Goal: Navigation & Orientation: Find specific page/section

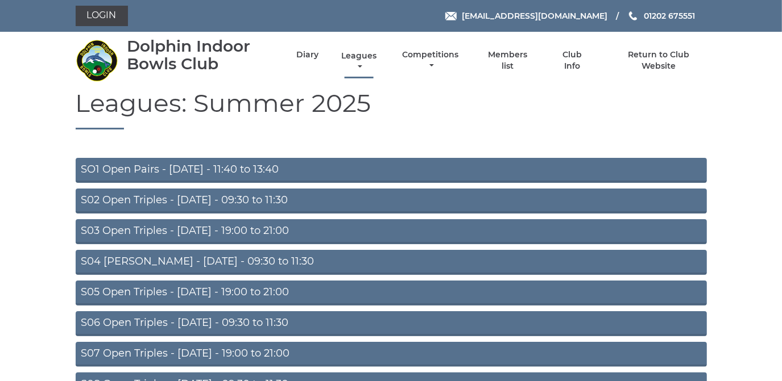
click at [356, 56] on link "Leagues" at bounding box center [358, 62] width 41 height 22
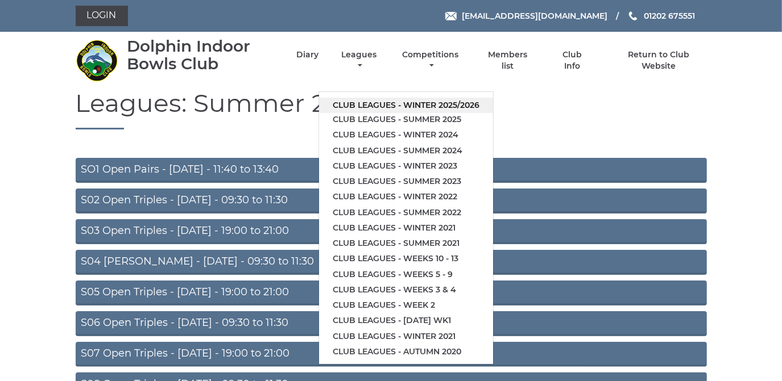
click at [358, 102] on link "Club leagues - Winter 2025/2026" at bounding box center [406, 105] width 174 height 15
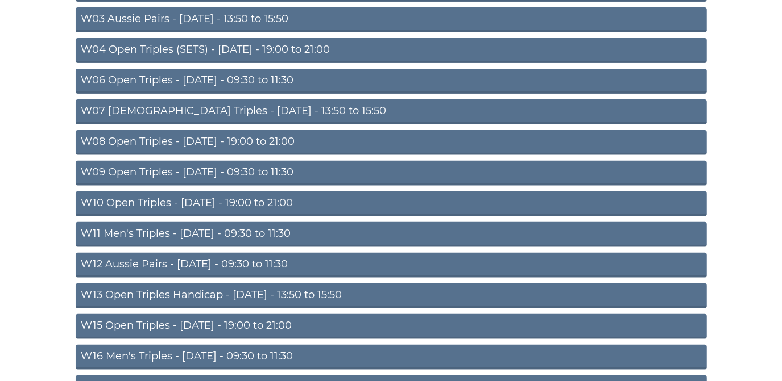
scroll to position [258, 0]
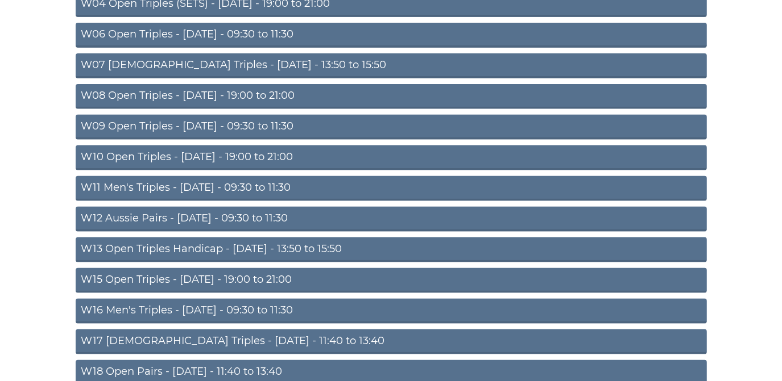
click at [257, 154] on link "W10 Open Triples - Wednesday - 19:00 to 21:00" at bounding box center [391, 158] width 631 height 25
